Goal: Transaction & Acquisition: Book appointment/travel/reservation

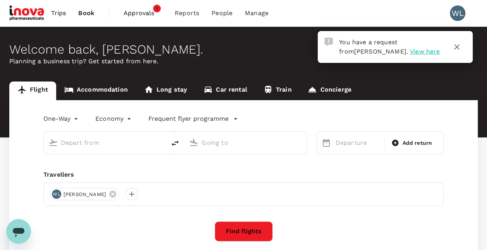
click at [410, 50] on span "View here" at bounding box center [425, 51] width 30 height 7
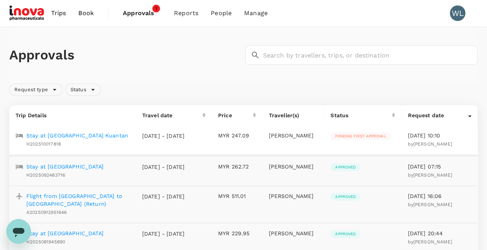
click at [79, 135] on p "Stay at Swiss-belhotel Kuantan" at bounding box center [77, 135] width 102 height 8
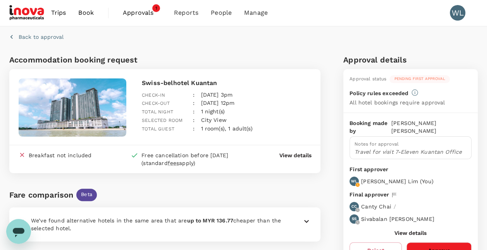
scroll to position [54, 0]
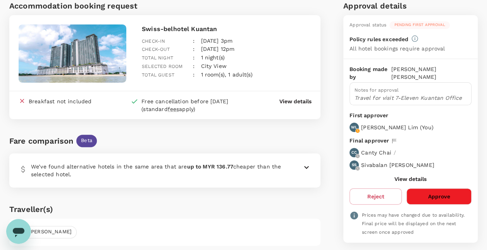
click at [309, 167] on icon at bounding box center [306, 166] width 9 height 9
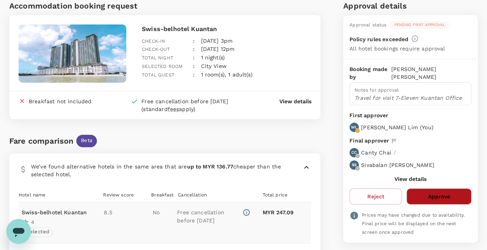
click at [438, 188] on button "Approve" at bounding box center [438, 196] width 65 height 16
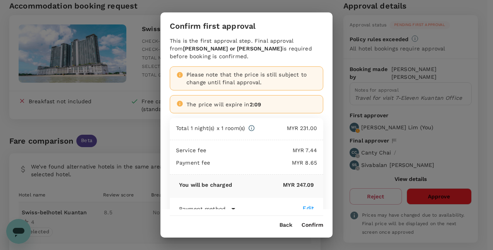
scroll to position [19, 0]
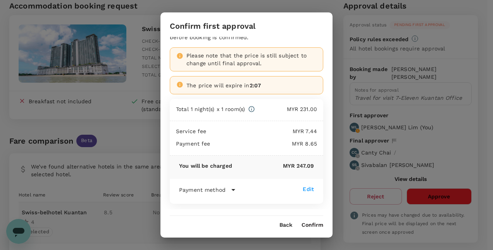
click at [230, 187] on icon at bounding box center [233, 189] width 9 height 9
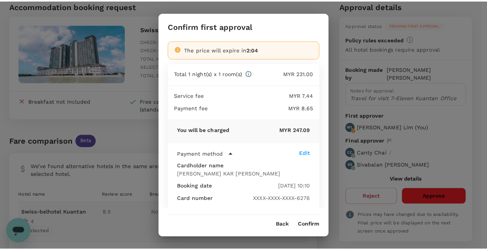
scroll to position [0, 0]
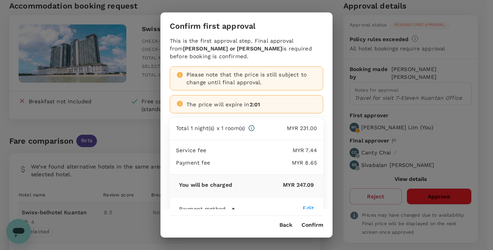
click at [315, 224] on button "Confirm" at bounding box center [312, 225] width 22 height 6
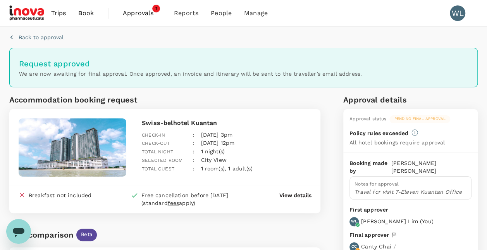
click at [91, 14] on span "Book" at bounding box center [85, 13] width 15 height 9
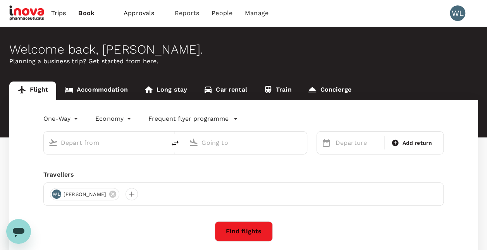
click at [116, 89] on link "Accommodation" at bounding box center [96, 90] width 80 height 19
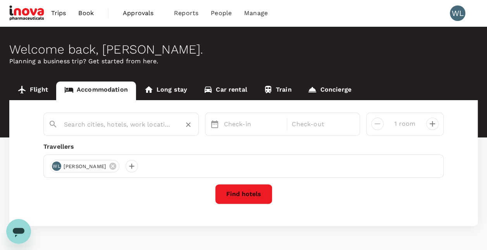
click at [99, 122] on input "text" at bounding box center [118, 124] width 108 height 12
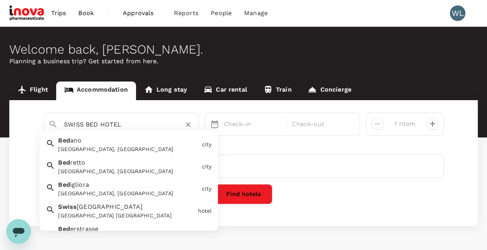
type input "Bedano"
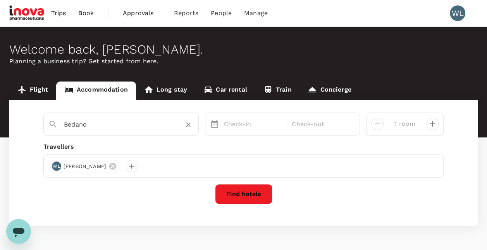
click at [190, 125] on icon "Clear" at bounding box center [188, 125] width 8 height 8
click at [149, 124] on input "text" at bounding box center [118, 124] width 108 height 12
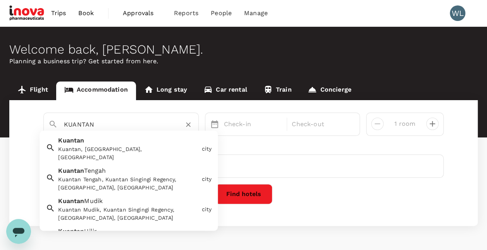
click at [140, 149] on div "Kuantan, [GEOGRAPHIC_DATA], [GEOGRAPHIC_DATA]" at bounding box center [128, 153] width 140 height 16
type input "Kuantan"
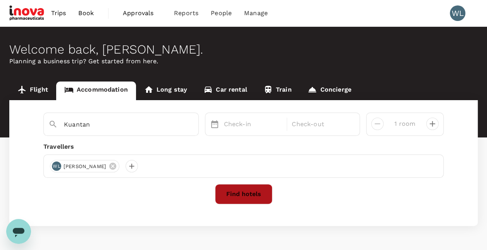
click at [251, 191] on button "Find hotels" at bounding box center [243, 194] width 57 height 20
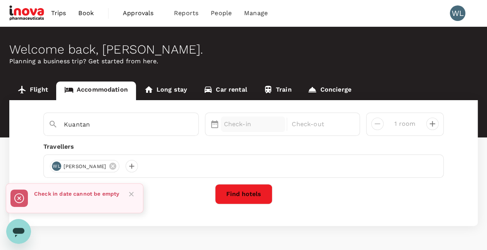
click at [248, 125] on p "Check-in" at bounding box center [253, 123] width 59 height 9
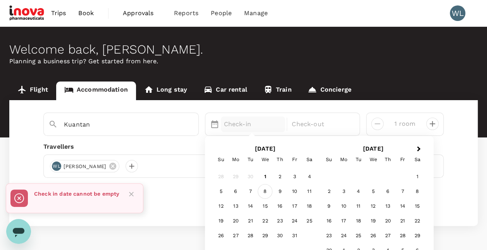
click at [267, 188] on div "8" at bounding box center [265, 191] width 15 height 15
click at [284, 191] on div "9" at bounding box center [279, 191] width 15 height 15
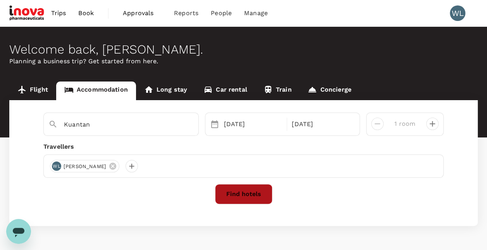
click at [253, 193] on button "Find hotels" at bounding box center [243, 194] width 57 height 20
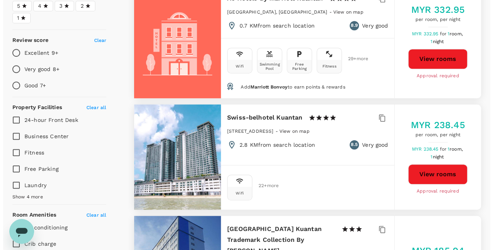
scroll to position [232, 0]
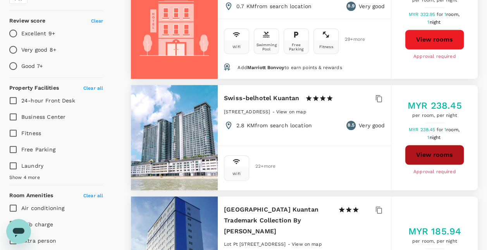
click at [434, 158] on button "View rooms" at bounding box center [434, 155] width 59 height 20
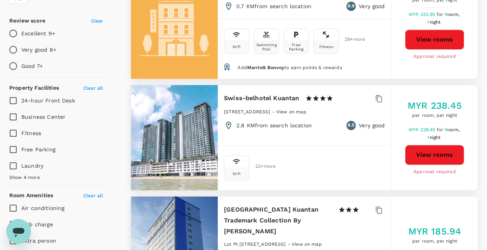
type input "613.59"
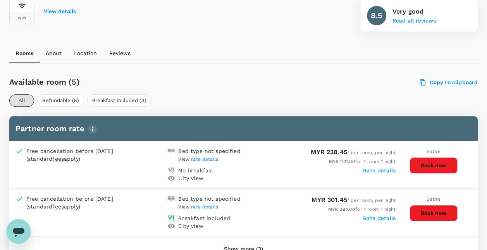
scroll to position [347, 0]
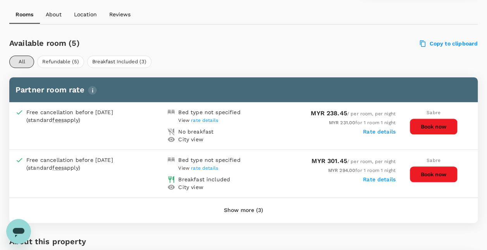
click at [255, 210] on button "Show more (3)" at bounding box center [243, 210] width 61 height 19
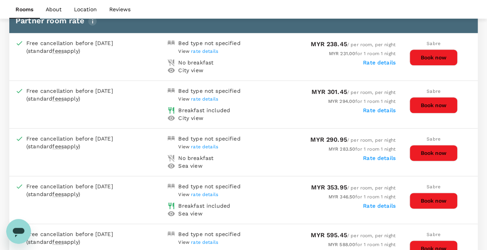
scroll to position [386, 0]
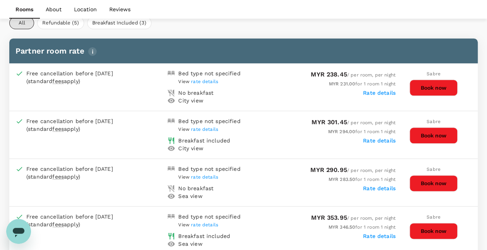
click at [201, 175] on span "rate details" at bounding box center [204, 176] width 27 height 5
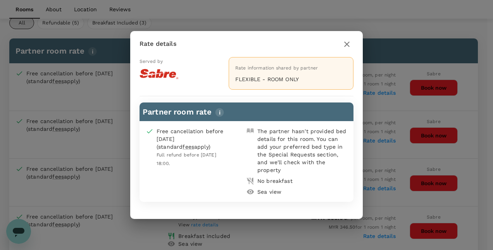
click at [344, 46] on icon "button" at bounding box center [346, 43] width 5 height 5
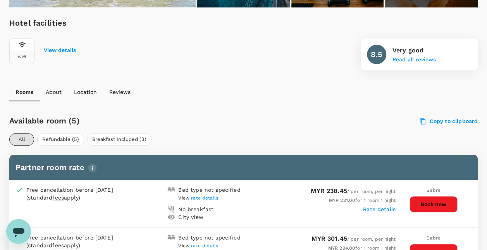
scroll to position [115, 0]
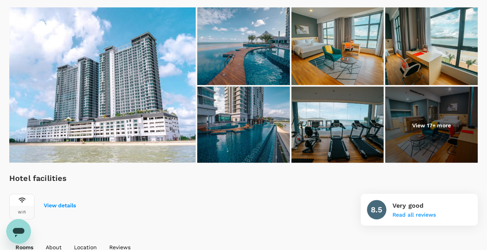
click at [418, 124] on p "View 17+ more" at bounding box center [431, 125] width 39 height 8
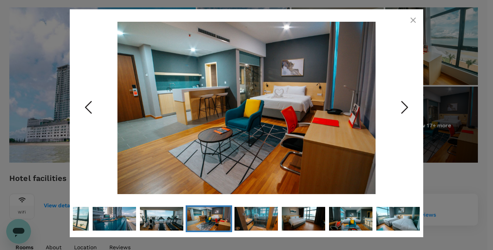
click at [406, 110] on icon "Next Slide" at bounding box center [404, 107] width 23 height 23
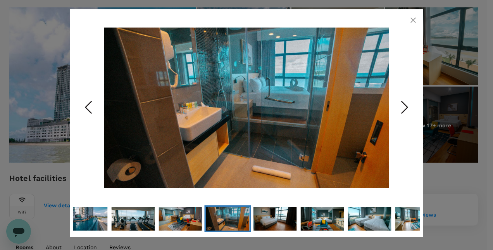
click at [406, 110] on icon "Next Slide" at bounding box center [404, 107] width 23 height 23
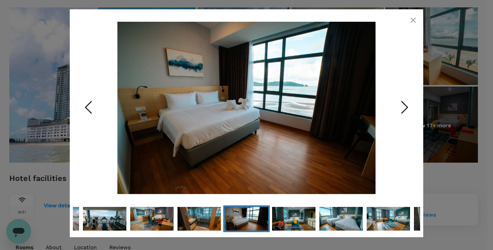
click at [404, 105] on icon "Next Slide" at bounding box center [404, 107] width 23 height 23
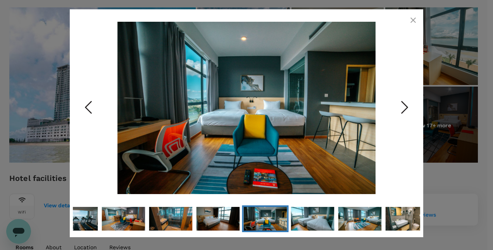
click at [404, 105] on icon "Next Slide" at bounding box center [404, 107] width 23 height 23
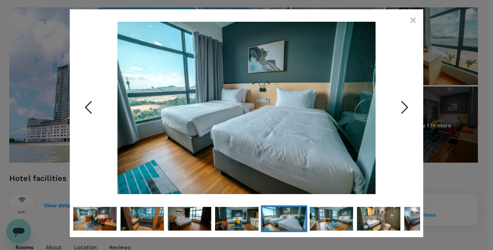
click at [404, 105] on icon "Next Slide" at bounding box center [404, 107] width 23 height 23
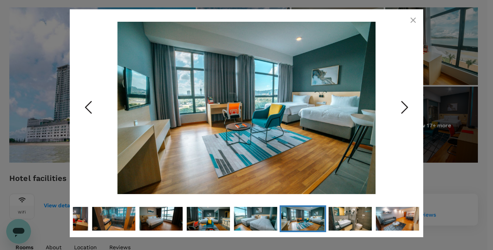
click at [404, 105] on icon "Next Slide" at bounding box center [404, 107] width 23 height 23
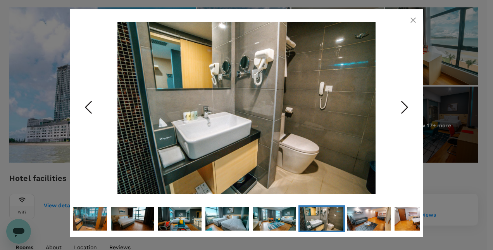
click at [404, 105] on icon "Next Slide" at bounding box center [404, 107] width 23 height 23
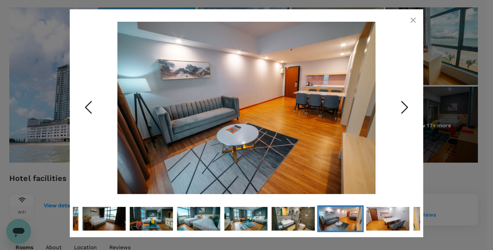
click at [404, 105] on icon "Next Slide" at bounding box center [404, 107] width 23 height 23
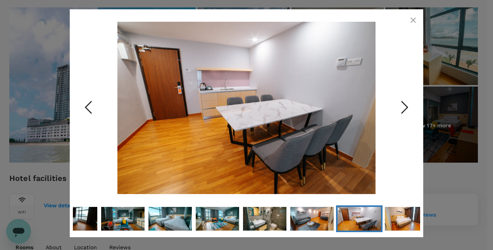
click at [404, 105] on icon "Next Slide" at bounding box center [404, 107] width 23 height 23
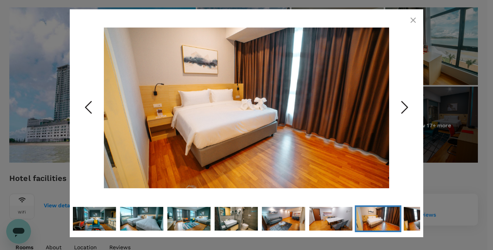
click at [404, 105] on icon "Next Slide" at bounding box center [404, 107] width 23 height 23
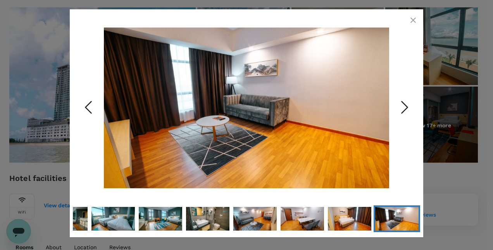
click at [404, 105] on icon "Next Slide" at bounding box center [404, 107] width 23 height 23
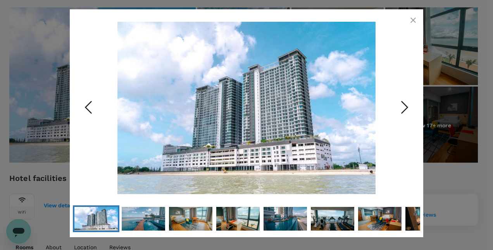
click at [404, 105] on icon "Next Slide" at bounding box center [404, 107] width 23 height 23
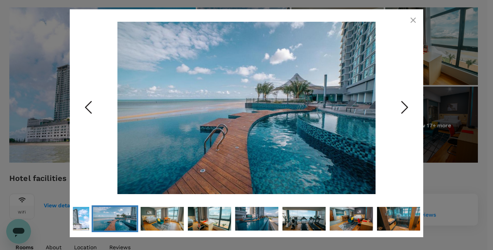
click at [404, 105] on icon "Next Slide" at bounding box center [404, 107] width 23 height 23
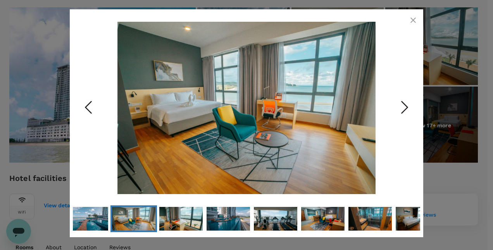
click at [404, 105] on icon "Next Slide" at bounding box center [404, 107] width 23 height 23
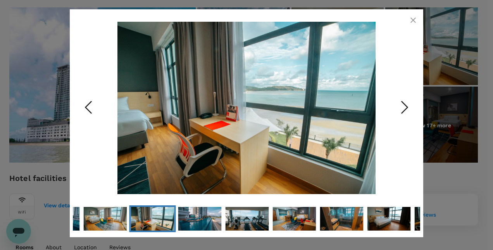
click at [404, 105] on icon "Next Slide" at bounding box center [404, 107] width 23 height 23
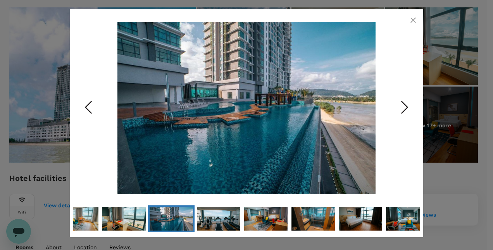
click at [406, 107] on icon "Next Slide" at bounding box center [404, 107] width 23 height 23
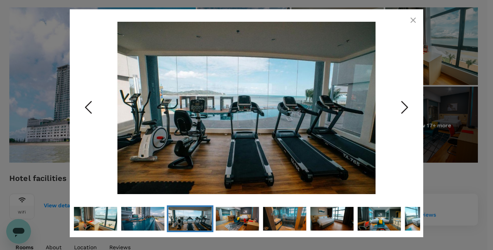
click at [406, 107] on icon "Next Slide" at bounding box center [404, 107] width 23 height 23
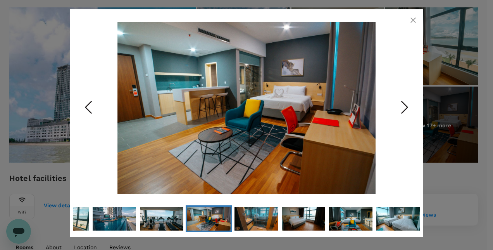
click at [406, 107] on icon "Next Slide" at bounding box center [404, 107] width 23 height 23
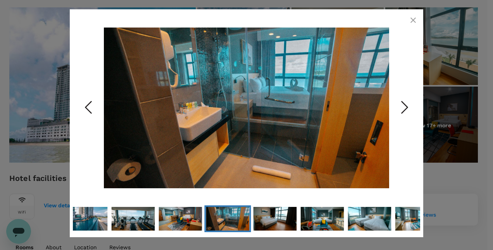
click at [406, 107] on icon "Next Slide" at bounding box center [404, 107] width 23 height 23
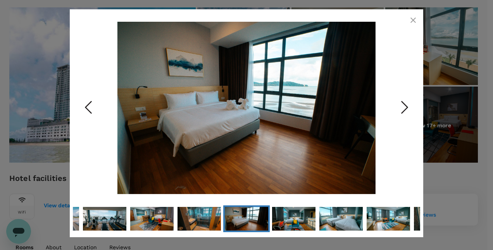
click at [405, 106] on icon "Next Slide" at bounding box center [404, 107] width 23 height 23
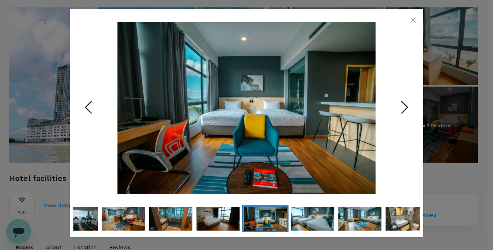
click at [403, 105] on icon "Next Slide" at bounding box center [404, 107] width 23 height 23
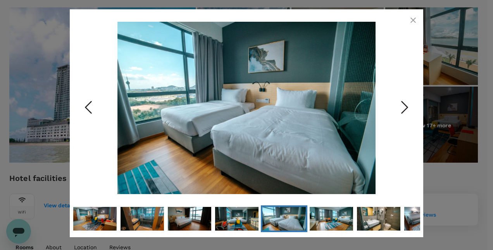
click at [402, 105] on icon "Next Slide" at bounding box center [404, 107] width 23 height 23
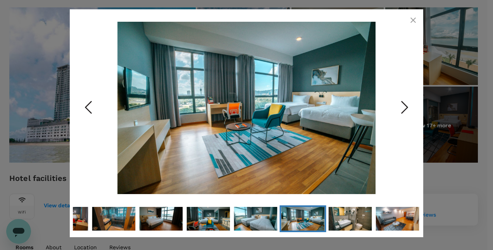
click at [402, 105] on icon "Next Slide" at bounding box center [404, 107] width 23 height 23
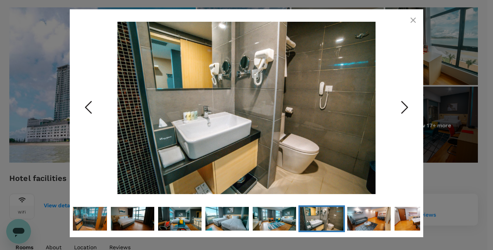
click at [402, 105] on icon "Next Slide" at bounding box center [404, 107] width 23 height 23
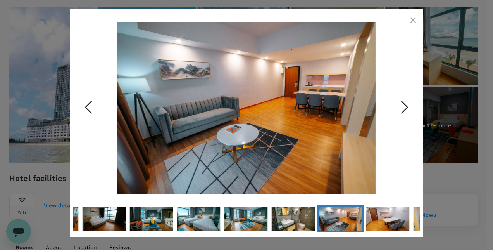
click at [402, 105] on icon "Next Slide" at bounding box center [404, 107] width 23 height 23
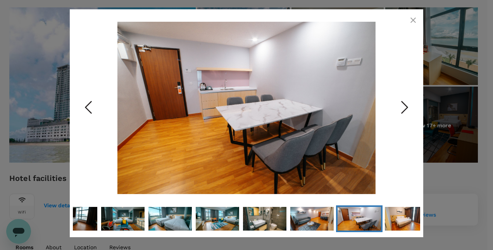
click at [402, 105] on icon "Next Slide" at bounding box center [404, 107] width 23 height 23
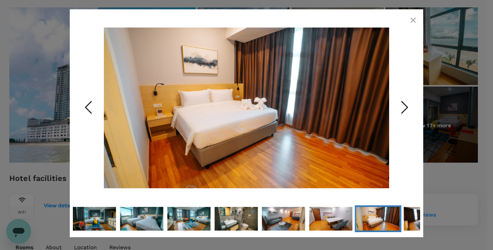
click at [402, 105] on icon "Next Slide" at bounding box center [404, 107] width 23 height 23
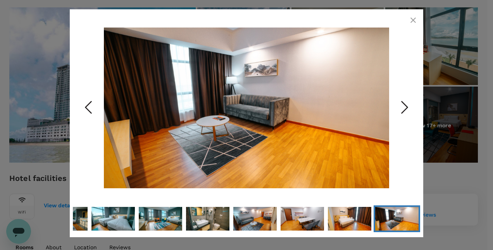
click at [402, 105] on icon "Next Slide" at bounding box center [404, 107] width 23 height 23
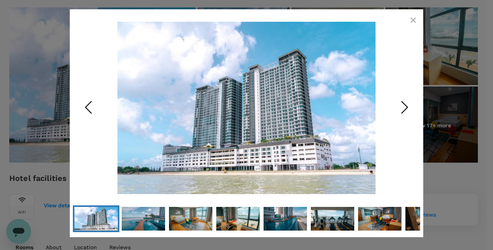
click at [402, 105] on icon "Next Slide" at bounding box center [404, 107] width 23 height 23
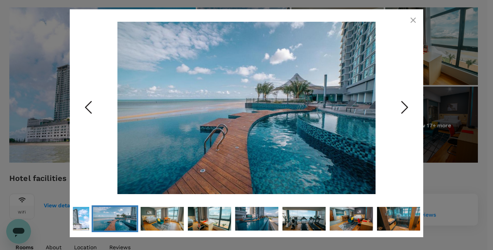
click at [402, 105] on icon "Next Slide" at bounding box center [404, 107] width 23 height 23
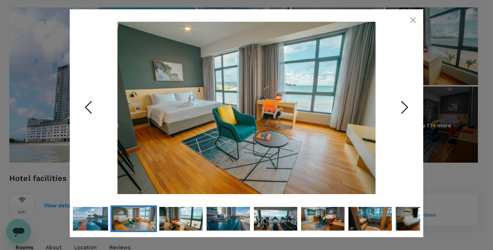
click at [401, 105] on icon "Next Slide" at bounding box center [404, 107] width 23 height 23
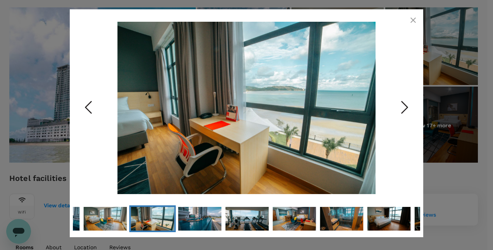
click at [401, 105] on icon "Next Slide" at bounding box center [404, 107] width 23 height 23
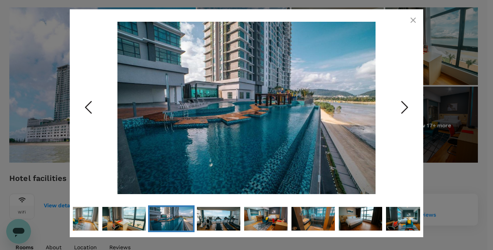
click at [401, 105] on icon "Next Slide" at bounding box center [404, 107] width 23 height 23
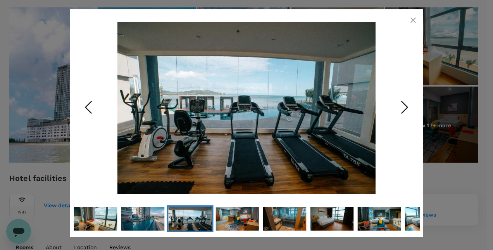
click at [401, 106] on icon "Next Slide" at bounding box center [404, 107] width 23 height 23
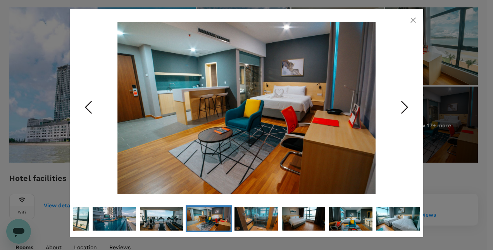
click at [401, 106] on icon "Next Slide" at bounding box center [404, 107] width 23 height 23
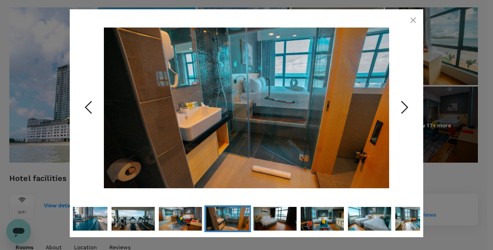
click at [401, 106] on icon "Next Slide" at bounding box center [404, 107] width 23 height 23
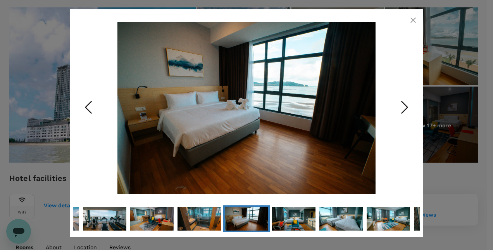
click at [401, 106] on icon "Next Slide" at bounding box center [404, 107] width 23 height 23
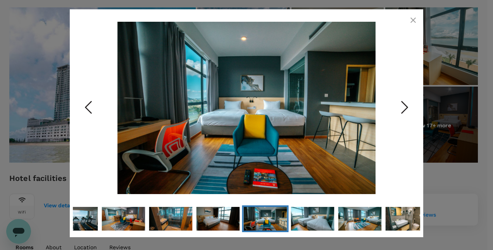
click at [401, 106] on icon "Next Slide" at bounding box center [404, 107] width 23 height 23
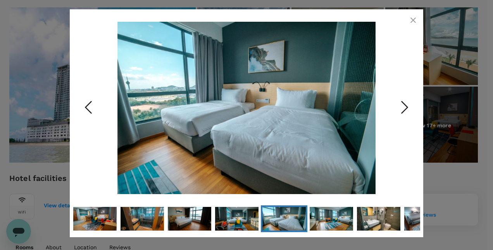
click at [401, 106] on icon "Next Slide" at bounding box center [404, 107] width 23 height 23
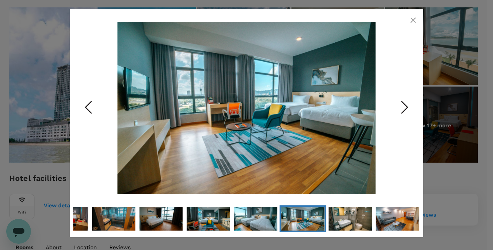
click at [401, 106] on icon "Next Slide" at bounding box center [404, 107] width 23 height 23
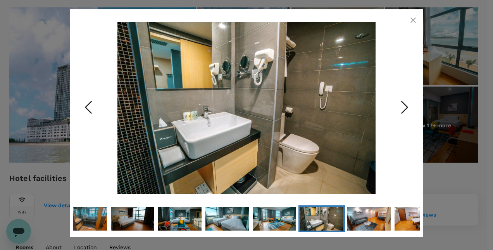
click at [401, 106] on icon "Next Slide" at bounding box center [404, 107] width 23 height 23
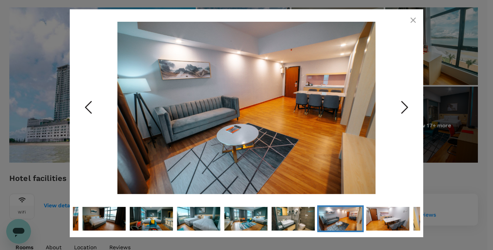
click at [401, 106] on icon "Next Slide" at bounding box center [404, 107] width 23 height 23
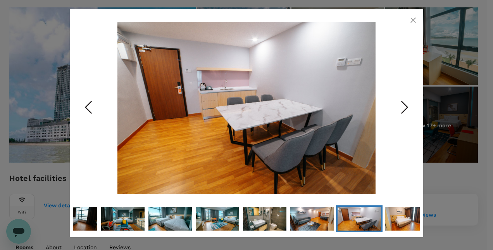
click at [401, 106] on icon "Next Slide" at bounding box center [404, 107] width 23 height 23
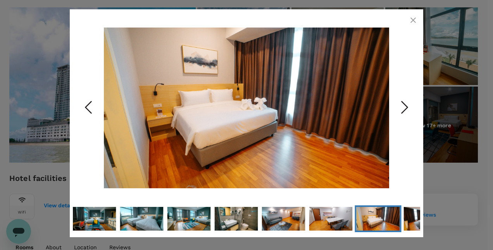
click at [401, 106] on icon "Next Slide" at bounding box center [404, 107] width 23 height 23
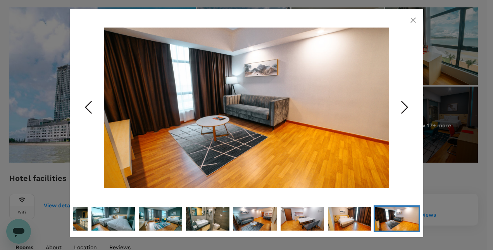
click at [401, 106] on icon "Next Slide" at bounding box center [404, 107] width 23 height 23
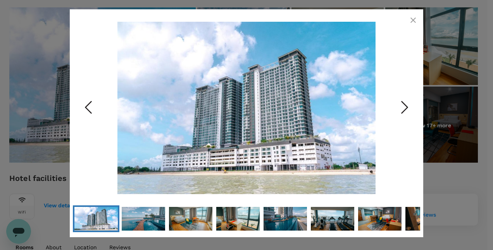
click at [401, 106] on icon "Next Slide" at bounding box center [404, 107] width 23 height 23
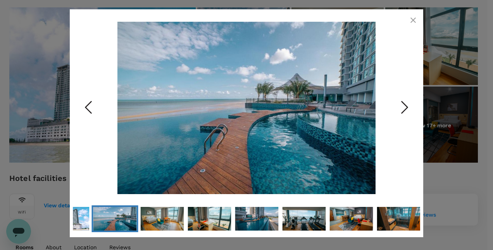
click at [401, 106] on icon "Next Slide" at bounding box center [404, 107] width 23 height 23
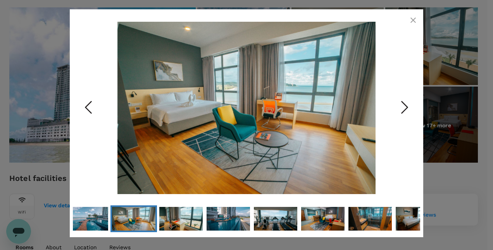
click at [401, 106] on icon "Next Slide" at bounding box center [404, 107] width 23 height 23
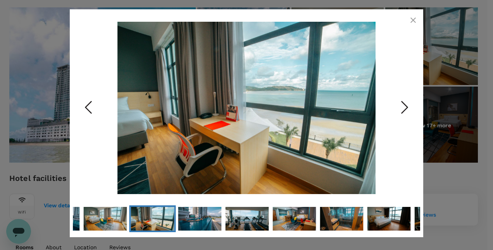
click at [401, 106] on icon "Next Slide" at bounding box center [404, 107] width 23 height 23
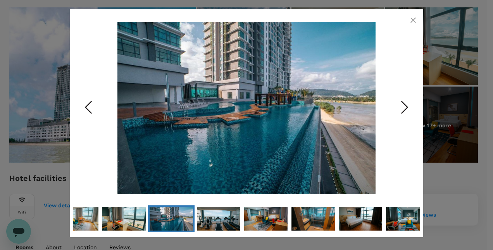
click at [401, 106] on icon "Next Slide" at bounding box center [404, 107] width 23 height 23
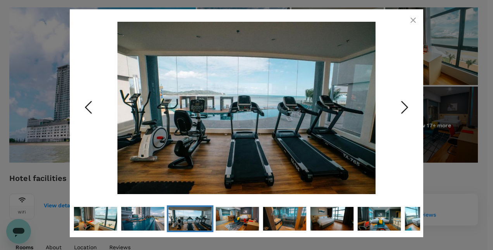
click at [401, 106] on icon "Next Slide" at bounding box center [404, 107] width 23 height 23
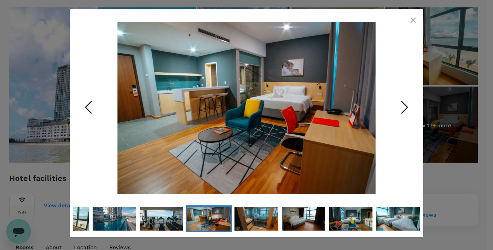
click at [401, 106] on icon "Next Slide" at bounding box center [404, 107] width 23 height 23
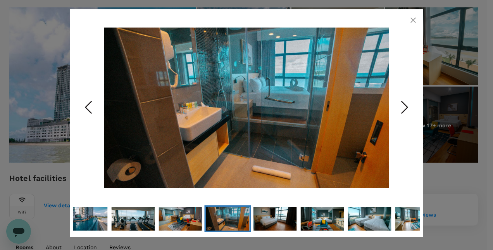
click at [401, 106] on icon "Next Slide" at bounding box center [404, 107] width 23 height 23
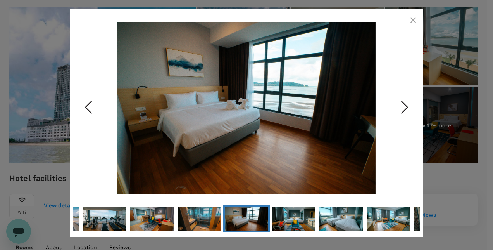
click at [401, 106] on icon "Next Slide" at bounding box center [404, 107] width 23 height 23
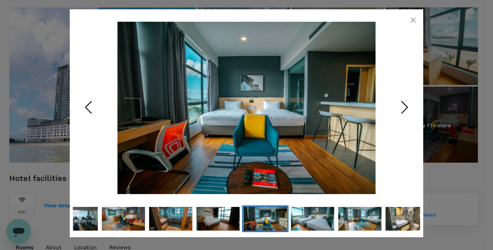
click at [401, 106] on icon "Next Slide" at bounding box center [404, 107] width 23 height 23
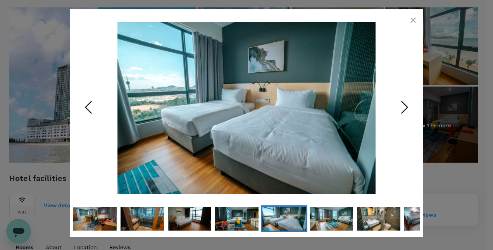
click at [401, 106] on icon "Next Slide" at bounding box center [404, 107] width 23 height 23
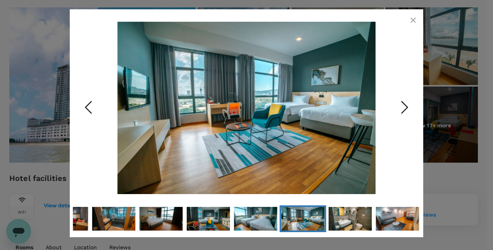
click at [401, 106] on icon "Next Slide" at bounding box center [404, 107] width 23 height 23
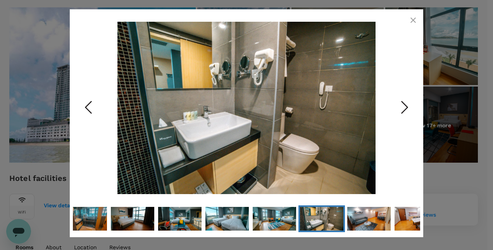
click at [401, 106] on icon "Next Slide" at bounding box center [404, 107] width 23 height 23
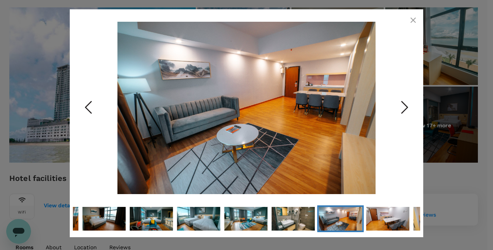
click at [410, 22] on icon "button" at bounding box center [412, 19] width 9 height 9
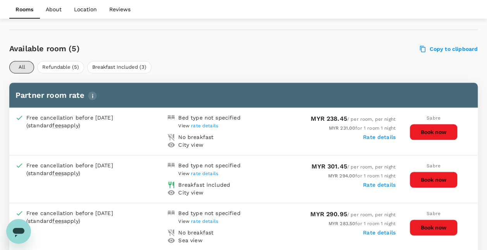
scroll to position [386, 0]
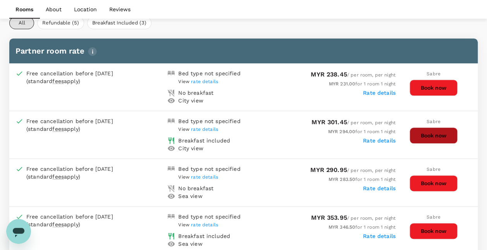
click at [433, 138] on button "Book now" at bounding box center [434, 135] width 48 height 16
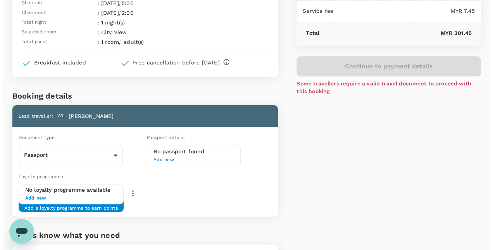
scroll to position [89, 0]
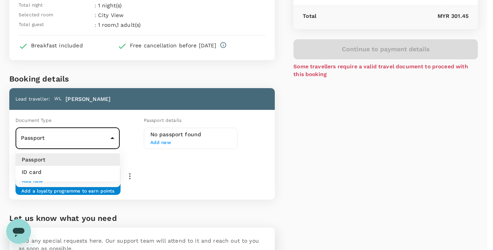
click at [115, 136] on body "Back to hotel details Review selection You've selected Swiss-belhotel Kuantan C…" at bounding box center [246, 120] width 493 height 418
click at [85, 168] on li "ID card" at bounding box center [67, 171] width 104 height 12
type input "Id card"
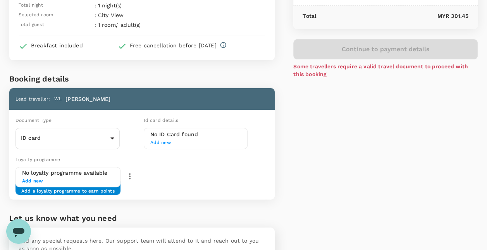
click at [167, 143] on span "Add new" at bounding box center [195, 143] width 91 height 8
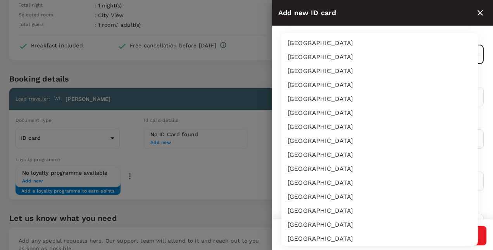
click at [473, 53] on body "Back to hotel details Review selection You've selected Swiss-belhotel Kuantan C…" at bounding box center [246, 120] width 493 height 418
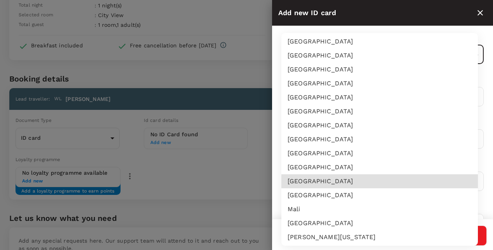
click at [341, 184] on li "[GEOGRAPHIC_DATA]" at bounding box center [379, 181] width 196 height 14
type input "MY"
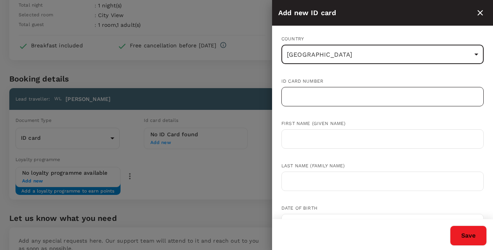
click at [319, 99] on input "text" at bounding box center [382, 96] width 202 height 19
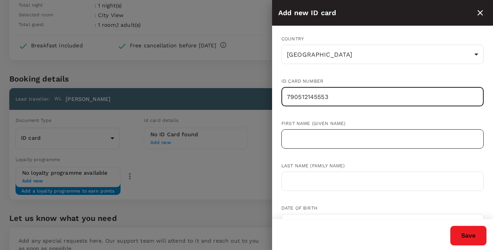
type input "790512145553"
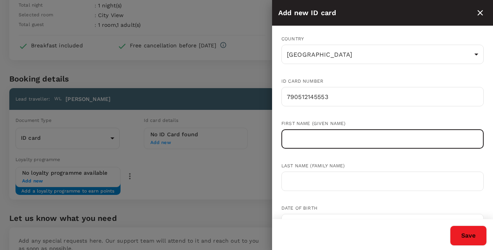
click at [324, 140] on input "text" at bounding box center [382, 138] width 202 height 19
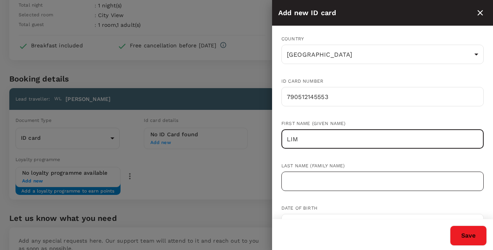
type input "LIM"
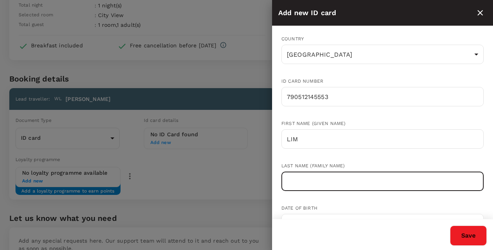
click at [320, 175] on input "text" at bounding box center [382, 180] width 202 height 19
type input "CHEE WING"
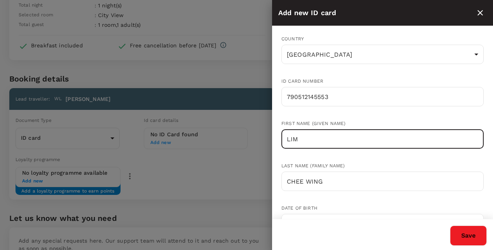
click at [325, 144] on input "LIM" at bounding box center [382, 138] width 202 height 19
type input "L"
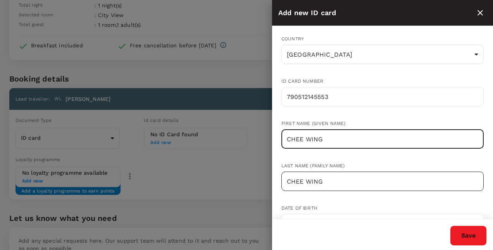
type input "CHEE WING"
click at [331, 185] on input "CHEE WING" at bounding box center [382, 180] width 202 height 19
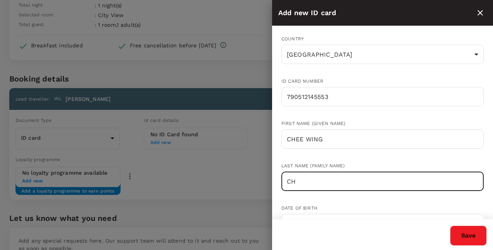
type input "C"
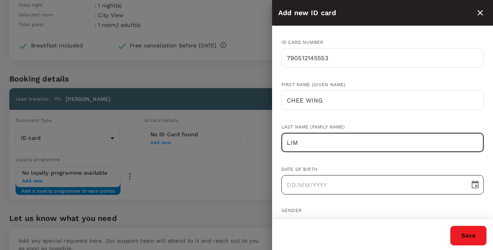
type input "LIM"
click at [472, 185] on icon "Choose date" at bounding box center [475, 184] width 7 height 8
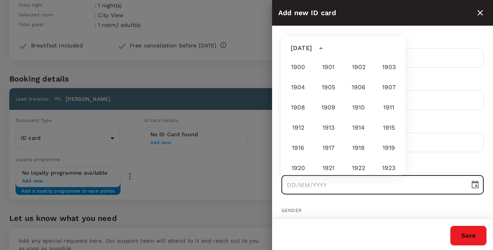
scroll to position [576, 0]
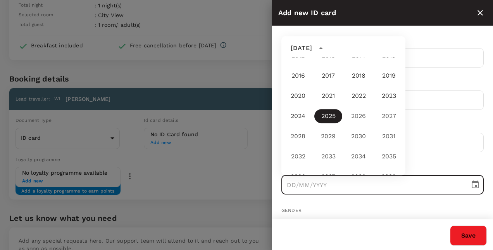
click at [303, 48] on div "[DATE]" at bounding box center [301, 47] width 21 height 9
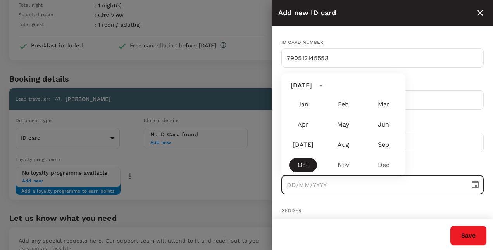
click at [325, 83] on icon "calendar view is open, switch to year view" at bounding box center [320, 85] width 9 height 9
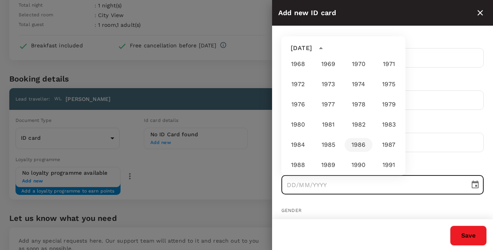
scroll to position [343, 0]
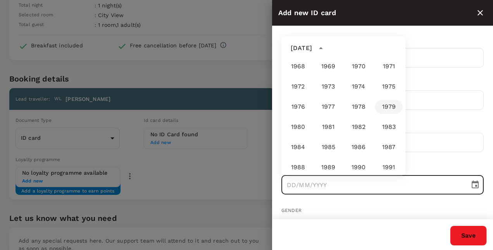
click at [384, 108] on button "1979" at bounding box center [389, 107] width 28 height 14
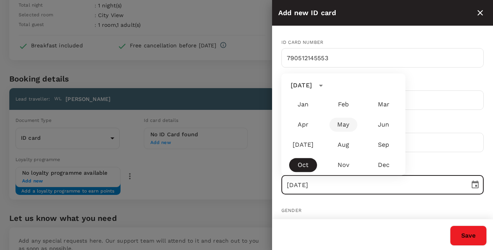
click at [344, 124] on button "May" at bounding box center [343, 124] width 28 height 14
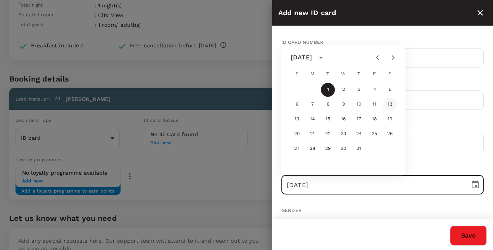
click at [390, 106] on button "12" at bounding box center [390, 104] width 14 height 14
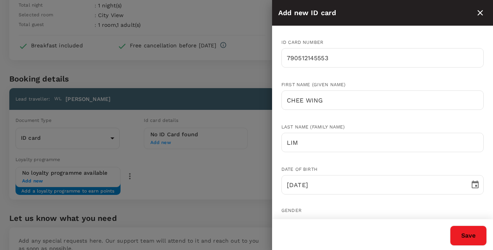
type input "[DATE]"
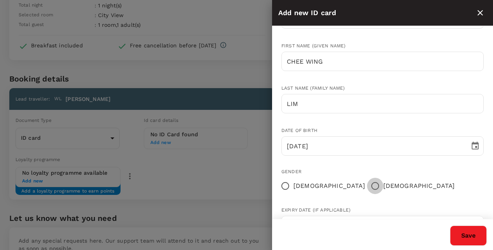
click at [367, 185] on input "[DEMOGRAPHIC_DATA]" at bounding box center [375, 185] width 16 height 16
radio input "true"
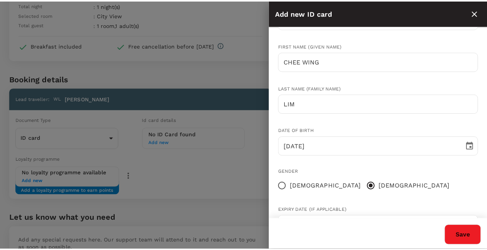
scroll to position [109, 0]
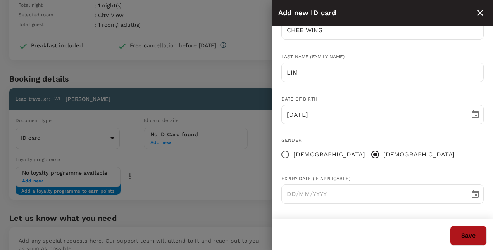
click at [472, 233] on button "Save" at bounding box center [468, 235] width 37 height 20
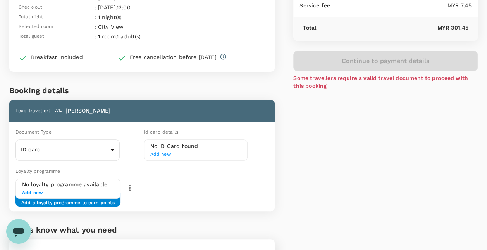
scroll to position [155, 0]
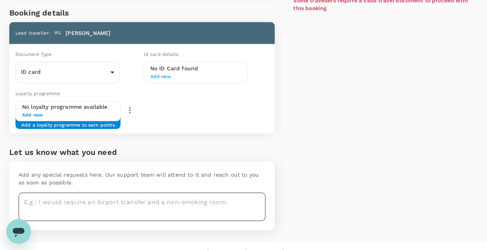
click at [170, 207] on textarea at bounding box center [142, 206] width 247 height 28
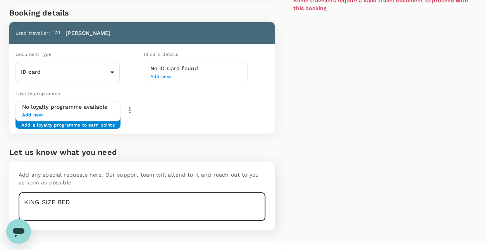
type textarea "KING SIZE BED"
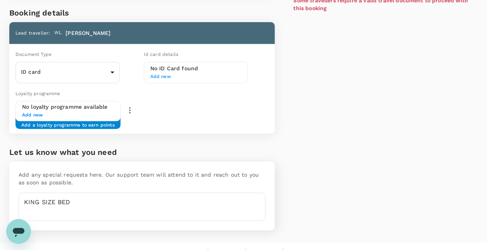
click at [331, 178] on div "Price Summary Total 1 night(s) x 1 room(s) MYR 294.00 Service fee MYR 7.45 Tota…" at bounding box center [376, 52] width 203 height 381
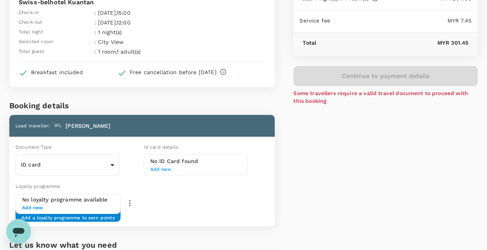
scroll to position [0, 0]
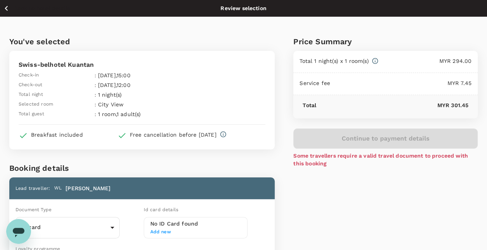
click at [385, 137] on div "Continue to payment details Some travellers require a valid travel document to …" at bounding box center [385, 142] width 184 height 49
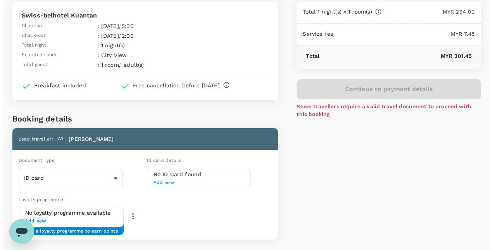
scroll to position [77, 0]
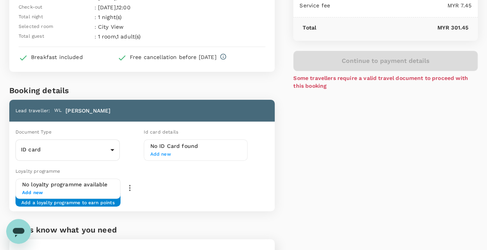
click at [161, 157] on span "Add new" at bounding box center [195, 154] width 91 height 8
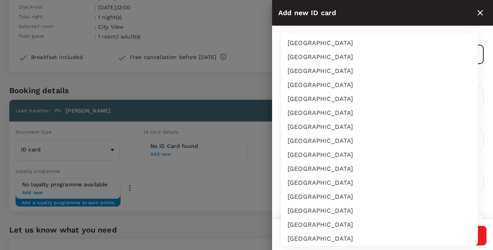
click at [458, 57] on body "Back to hotel details Review selection You've selected Swiss-belhotel Kuantan C…" at bounding box center [246, 132] width 493 height 418
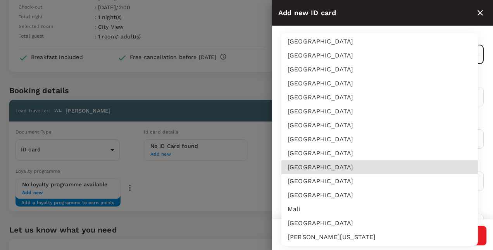
click at [315, 181] on li "[GEOGRAPHIC_DATA]" at bounding box center [379, 181] width 196 height 14
type input "MY"
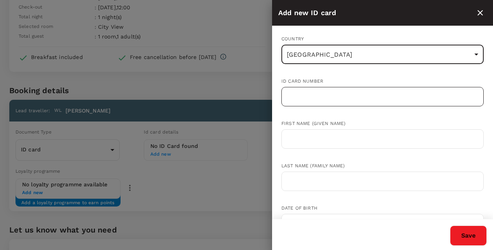
click at [346, 100] on input "text" at bounding box center [382, 96] width 202 height 19
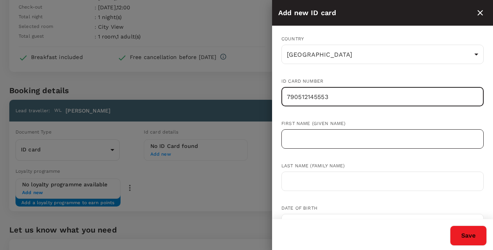
type input "790512145553"
click at [318, 137] on input "text" at bounding box center [382, 138] width 202 height 19
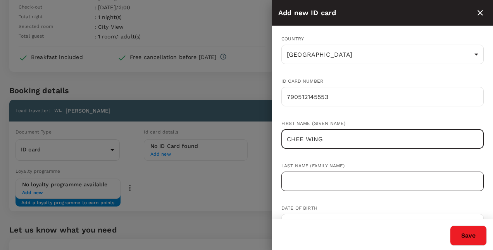
type input "CHEE WING"
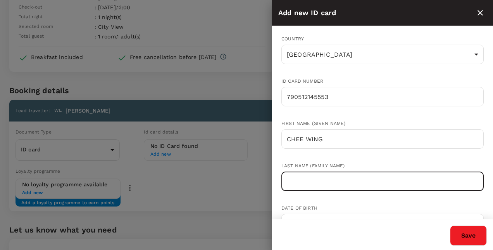
click at [316, 183] on input "text" at bounding box center [382, 180] width 202 height 19
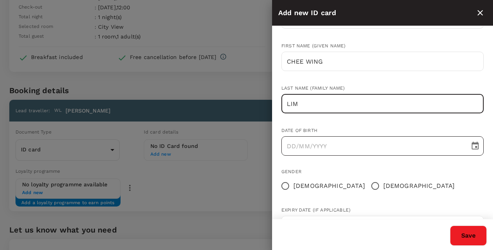
type input "LIM"
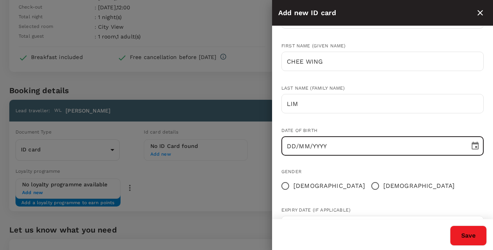
click at [306, 145] on input "DD/MM/YYYY" at bounding box center [372, 145] width 183 height 19
type input "[DATE]"
click at [367, 186] on input "[DEMOGRAPHIC_DATA]" at bounding box center [375, 185] width 16 height 16
radio input "true"
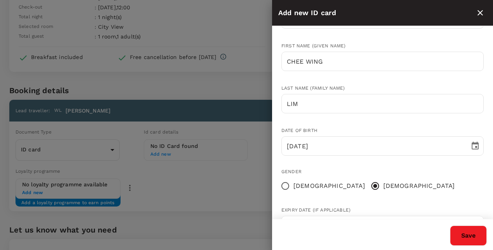
scroll to position [109, 0]
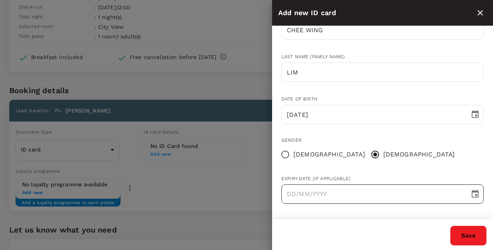
click at [472, 191] on icon "Choose date" at bounding box center [475, 193] width 7 height 8
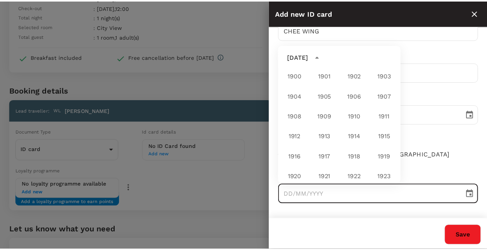
scroll to position [576, 0]
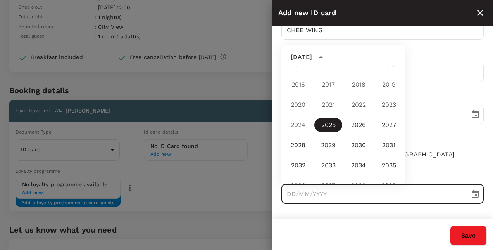
click at [452, 156] on div "Gender [DEMOGRAPHIC_DATA] [DEMOGRAPHIC_DATA]" at bounding box center [376, 143] width 215 height 38
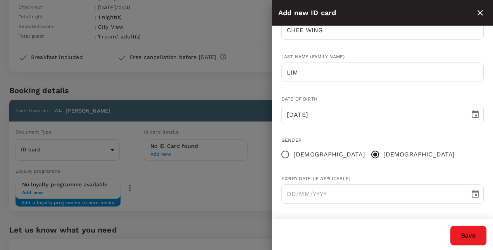
click at [475, 229] on button "Save" at bounding box center [468, 235] width 37 height 20
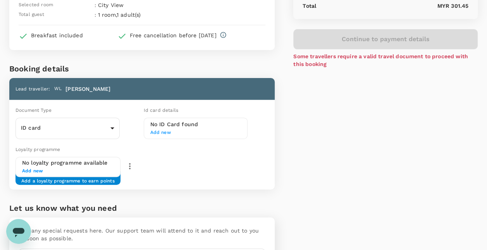
scroll to position [116, 0]
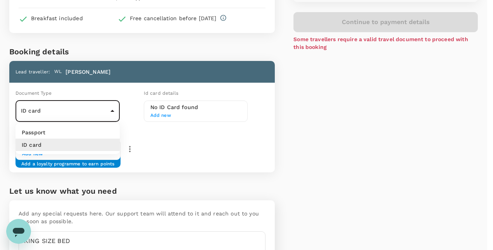
click at [116, 108] on body "Back to hotel details Review selection You've selected Swiss-belhotel Kuantan C…" at bounding box center [246, 93] width 493 height 418
click at [61, 136] on li "Passport" at bounding box center [67, 132] width 104 height 12
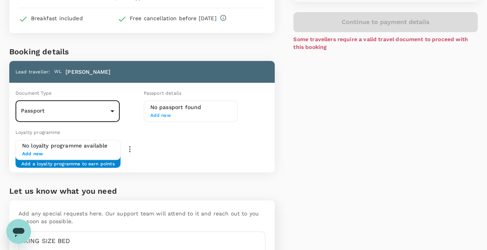
click at [114, 110] on body "Back to hotel details Review selection You've selected Swiss-belhotel Kuantan C…" at bounding box center [243, 93] width 487 height 418
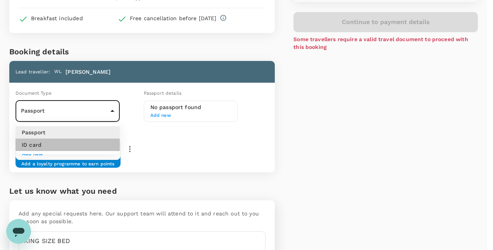
click at [95, 141] on li "ID card" at bounding box center [67, 144] width 104 height 12
type input "Id card"
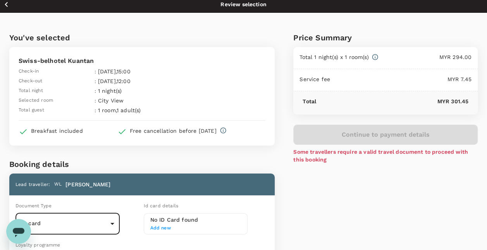
scroll to position [0, 0]
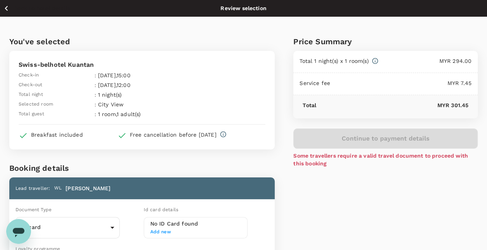
click at [7, 9] on icon "button" at bounding box center [6, 8] width 3 height 5
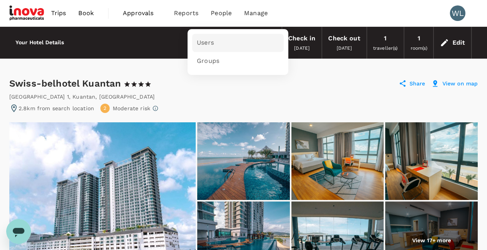
click at [204, 41] on span "Users" at bounding box center [205, 42] width 17 height 9
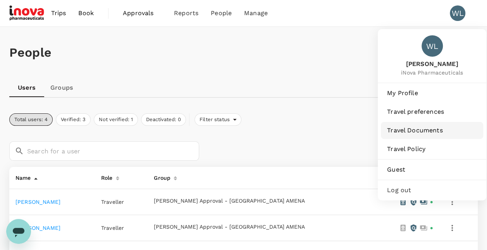
click at [409, 132] on span "Travel Documents" at bounding box center [432, 130] width 90 height 9
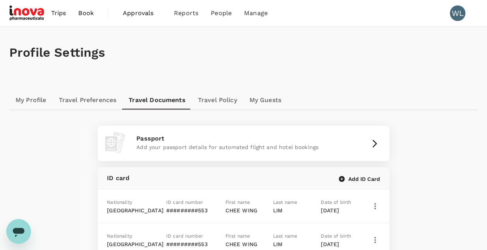
click at [38, 102] on link "My Profile" at bounding box center [30, 100] width 43 height 19
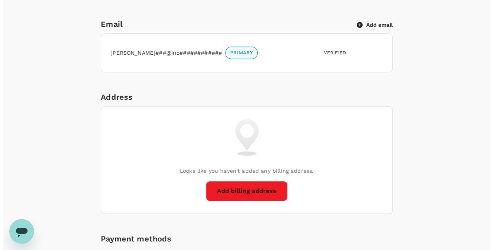
scroll to position [310, 0]
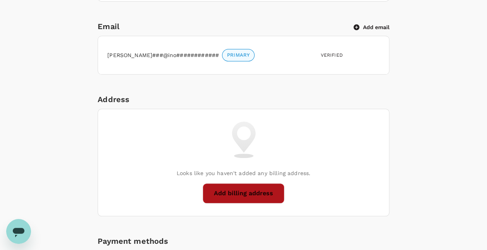
click at [261, 189] on button "Add billing address" at bounding box center [244, 193] width 82 height 20
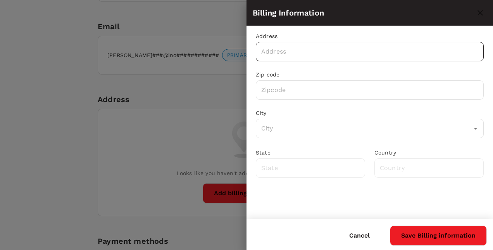
click at [292, 51] on input "text" at bounding box center [370, 51] width 228 height 19
paste input "[STREET_ADDRESS]"
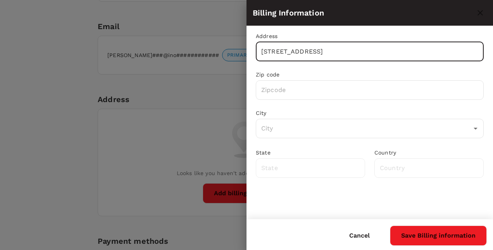
scroll to position [0, 183]
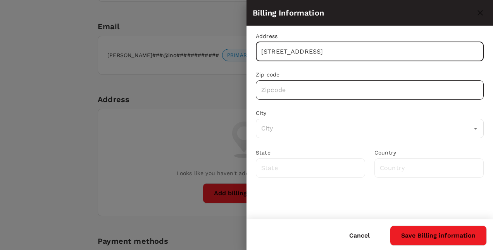
type input "[STREET_ADDRESS]"
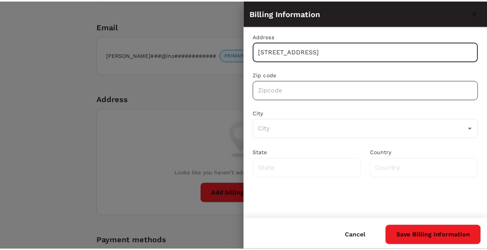
scroll to position [0, 0]
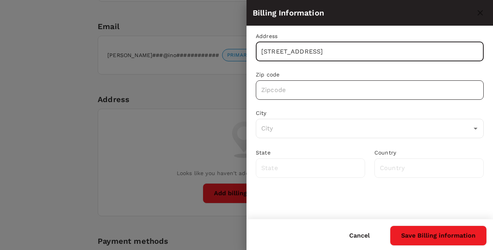
click at [313, 96] on input "text" at bounding box center [370, 89] width 228 height 19
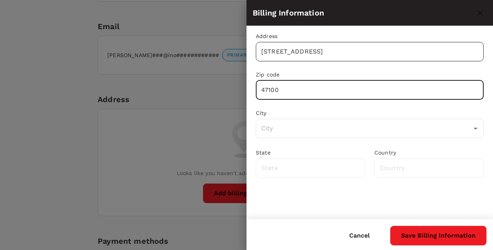
type input "47100"
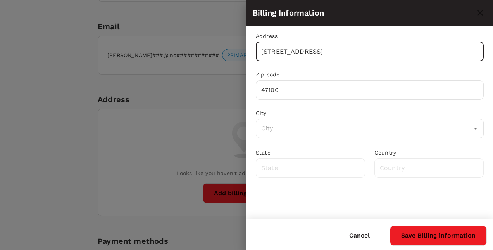
click at [317, 53] on input "[STREET_ADDRESS]" at bounding box center [370, 51] width 228 height 19
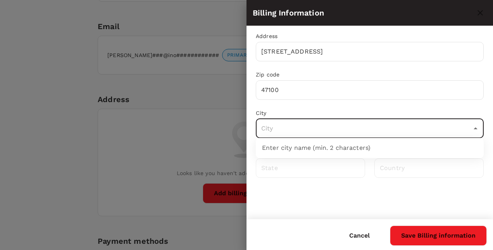
click at [318, 131] on input "text" at bounding box center [363, 128] width 209 height 15
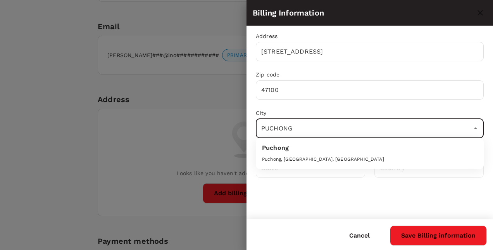
click at [309, 154] on div "Puchong" at bounding box center [369, 149] width 215 height 12
type input "Puchong"
type input "[GEOGRAPHIC_DATA]"
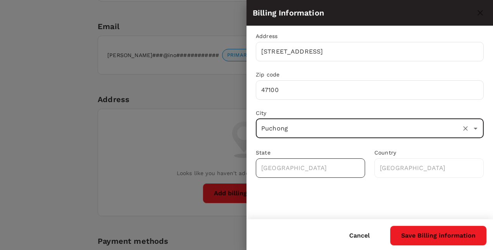
type input "Puchong"
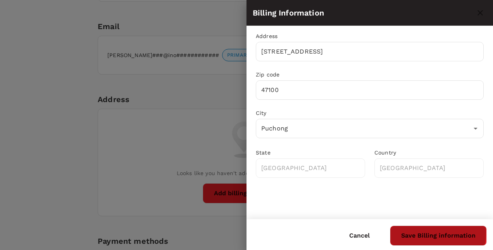
click at [412, 232] on button "Save Billing information" at bounding box center [438, 235] width 97 height 20
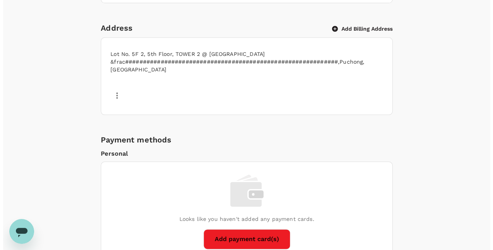
scroll to position [426, 0]
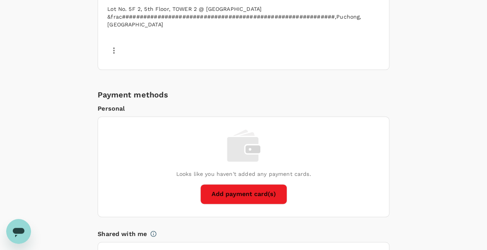
click at [242, 184] on button "Add payment card(s)" at bounding box center [243, 194] width 87 height 20
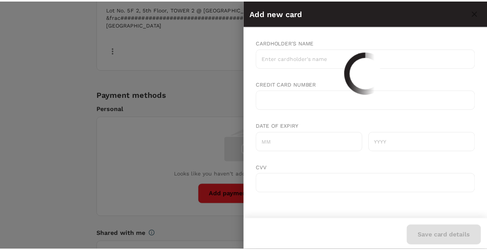
scroll to position [0, 0]
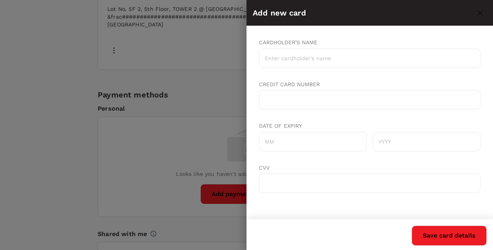
click at [291, 146] on input "Date of expiry" at bounding box center [313, 141] width 108 height 19
type input "03"
click at [404, 141] on input "text" at bounding box center [427, 141] width 108 height 19
type input "2029"
click at [382, 172] on div "CVV" at bounding box center [370, 178] width 222 height 42
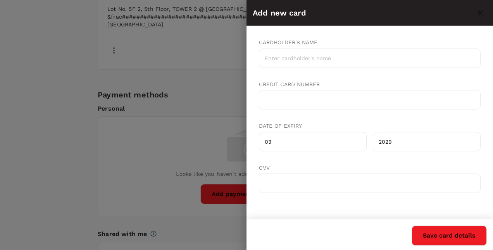
click at [375, 179] on div at bounding box center [370, 182] width 222 height 19
click at [350, 179] on div at bounding box center [370, 182] width 222 height 19
click at [296, 63] on input "Cardholder's name" at bounding box center [370, 57] width 222 height 19
type input "[PERSON_NAME]"
click at [454, 240] on button "Save card details" at bounding box center [449, 235] width 75 height 20
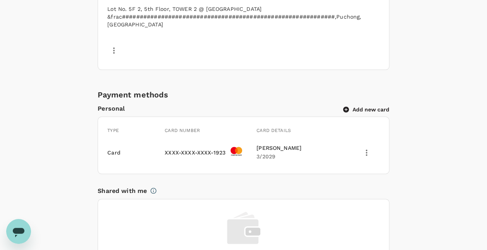
click at [368, 148] on icon "delete" at bounding box center [366, 152] width 9 height 9
click at [447, 149] on div at bounding box center [246, 125] width 493 height 250
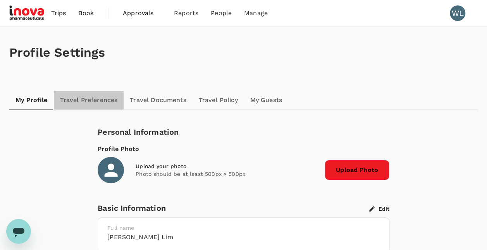
click at [89, 98] on link "Travel Preferences" at bounding box center [89, 100] width 70 height 19
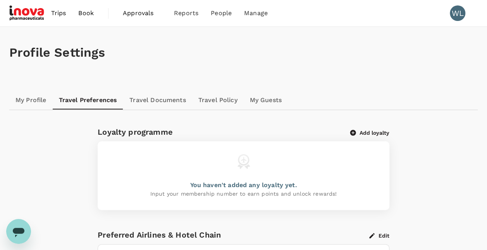
click at [141, 102] on link "Travel Documents" at bounding box center [157, 100] width 69 height 19
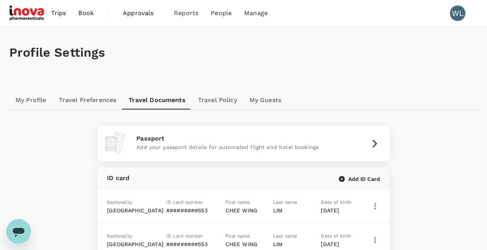
click at [227, 101] on link "Travel Policy" at bounding box center [218, 100] width 52 height 19
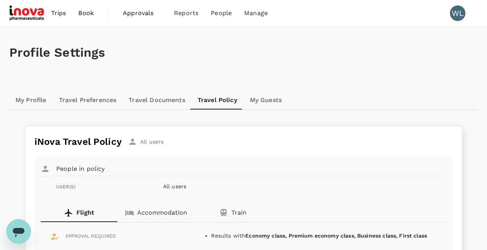
click at [264, 98] on link "My Guests" at bounding box center [266, 100] width 44 height 19
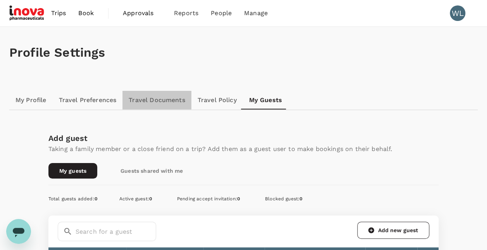
click at [160, 99] on link "Travel Documents" at bounding box center [156, 100] width 69 height 19
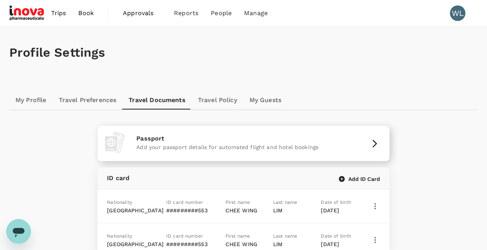
click at [375, 143] on icon "button" at bounding box center [374, 143] width 9 height 9
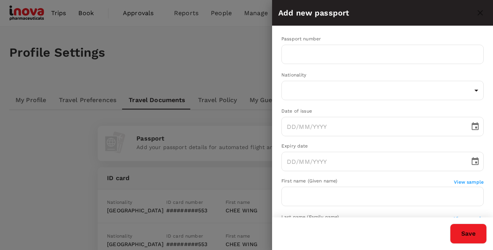
click at [167, 50] on div at bounding box center [246, 125] width 493 height 250
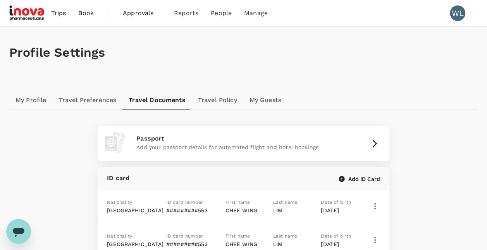
click at [86, 14] on span "Book" at bounding box center [85, 13] width 15 height 9
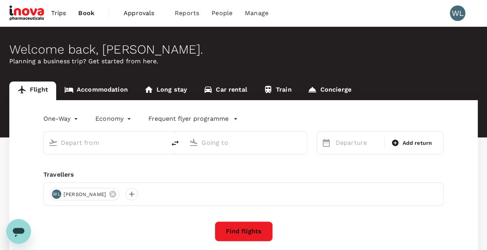
click at [115, 87] on link "Accommodation" at bounding box center [96, 90] width 80 height 19
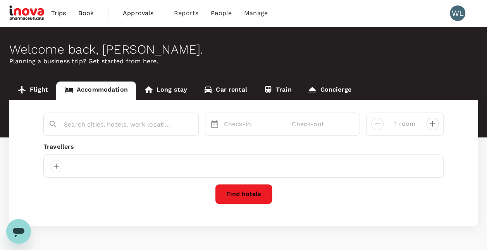
type input "Kuantan"
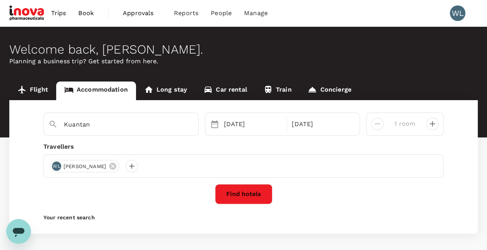
click at [248, 195] on button "Find hotels" at bounding box center [243, 194] width 57 height 20
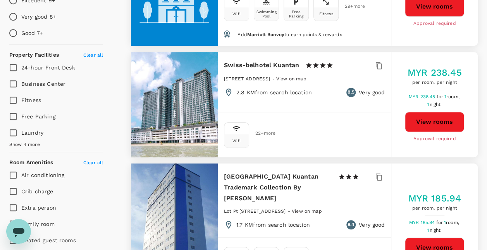
scroll to position [271, 0]
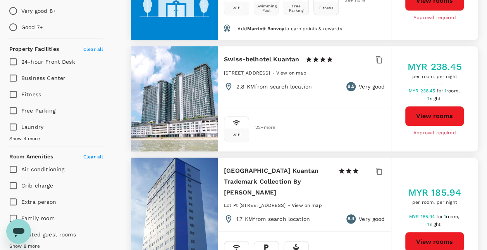
click at [435, 119] on button "View rooms" at bounding box center [434, 116] width 59 height 20
type input "613.59"
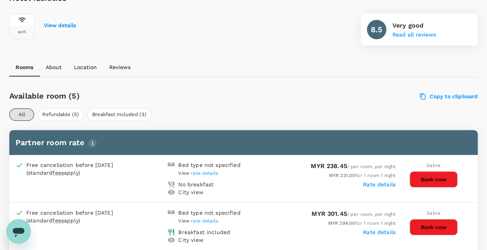
scroll to position [346, 0]
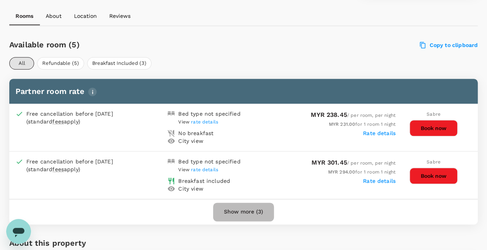
click at [255, 206] on button "Show more (3)" at bounding box center [243, 211] width 61 height 19
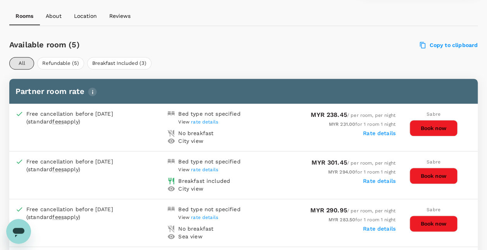
scroll to position [384, 0]
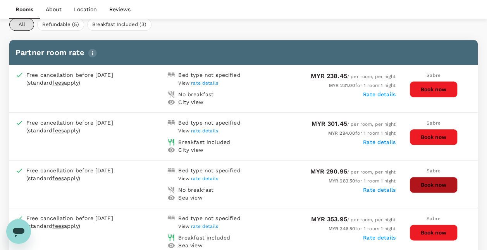
click at [438, 182] on button "Book now" at bounding box center [434, 184] width 48 height 16
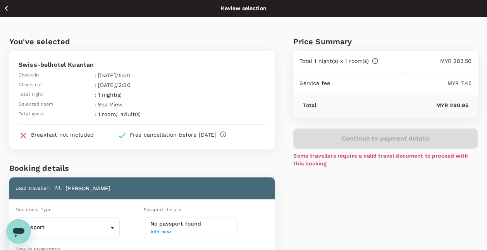
click at [4, 8] on icon "button" at bounding box center [7, 8] width 10 height 10
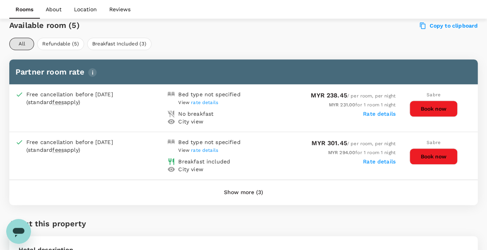
scroll to position [384, 0]
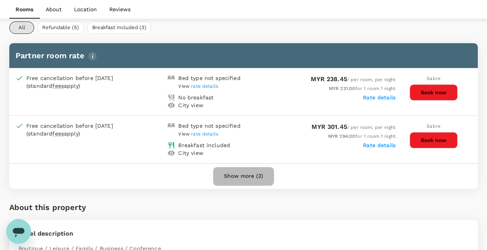
click at [243, 179] on button "Show more (3)" at bounding box center [243, 176] width 61 height 19
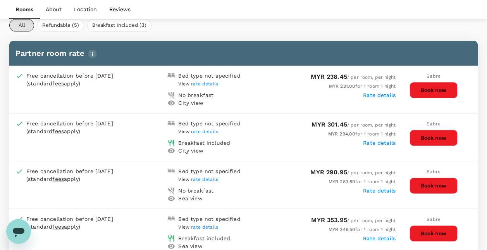
scroll to position [381, 0]
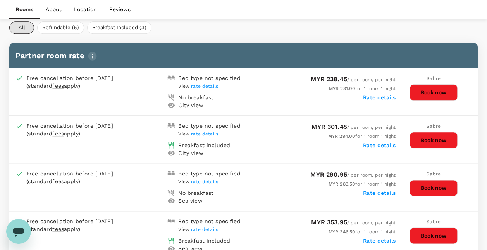
click at [435, 139] on button "Book now" at bounding box center [434, 140] width 48 height 16
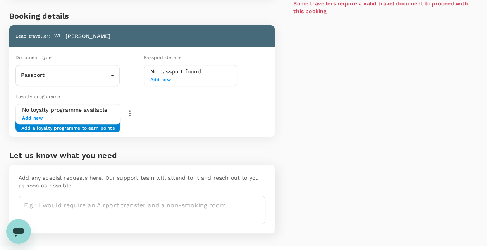
scroll to position [155, 0]
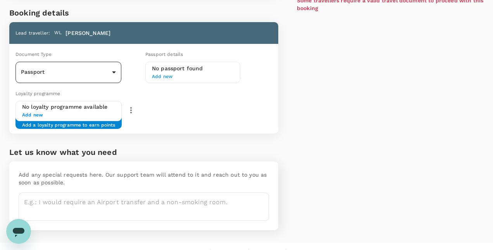
click at [112, 72] on body "Back to hotel details Review selection You've selected Swiss-belhotel Kuantan C…" at bounding box center [246, 54] width 493 height 418
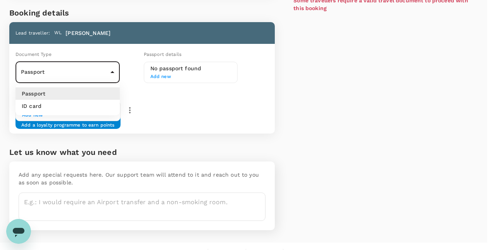
click at [84, 103] on li "ID card" at bounding box center [67, 106] width 104 height 12
type input "Id card"
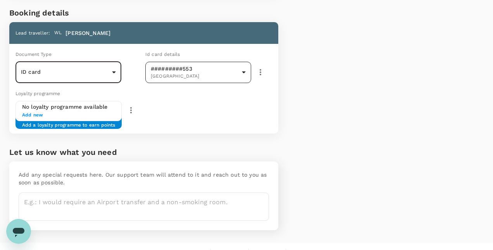
click at [241, 70] on body "Back to hotel details Review selection You've selected Swiss-belhotel Kuantan C…" at bounding box center [246, 54] width 493 height 418
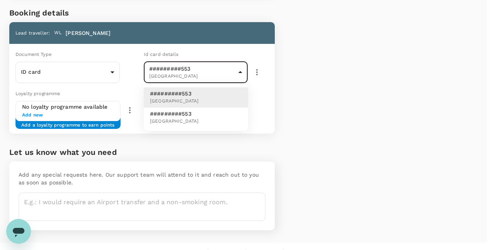
click at [320, 107] on div at bounding box center [246, 125] width 493 height 250
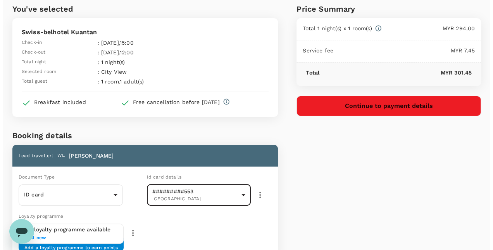
scroll to position [77, 0]
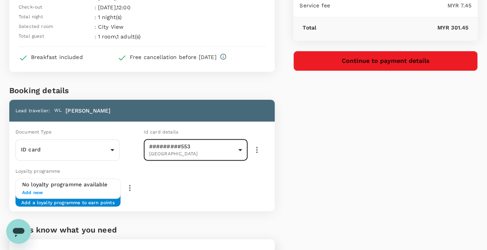
click at [395, 63] on button "Continue to payment details" at bounding box center [385, 61] width 184 height 20
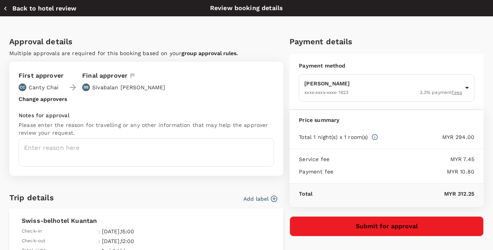
click at [7, 6] on icon "button" at bounding box center [6, 9] width 8 height 8
type input "a001c349-0ca7-445d-b5c0-0f8df241fd85"
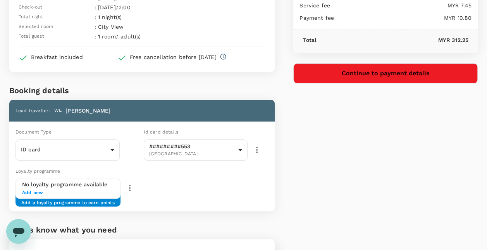
scroll to position [155, 0]
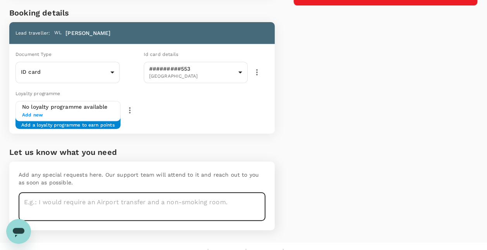
click at [178, 200] on textarea at bounding box center [142, 206] width 247 height 28
type textarea "King Size Bed"
click at [441, 142] on div "Price Summary Total 1 night(s) x 1 room(s) MYR 294.00 Service fee MYR 7.45 Paym…" at bounding box center [376, 52] width 203 height 381
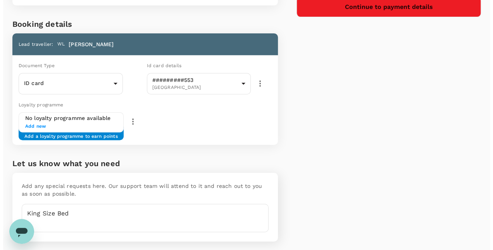
scroll to position [39, 0]
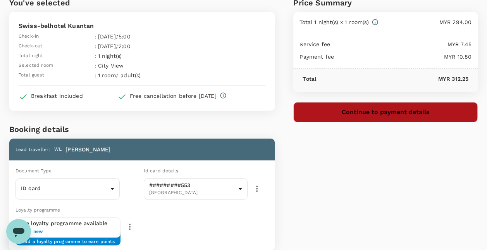
click at [443, 115] on button "Continue to payment details" at bounding box center [385, 112] width 184 height 20
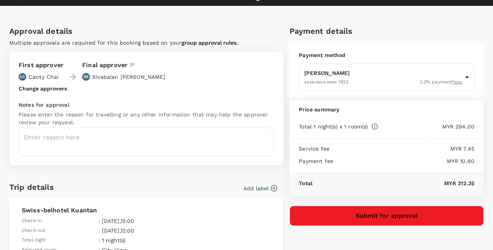
scroll to position [6, 0]
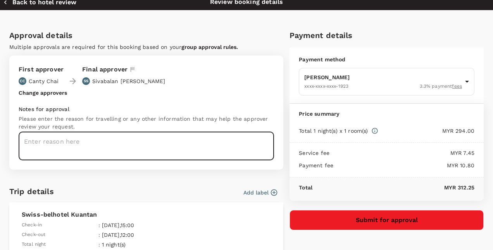
click at [144, 151] on textarea at bounding box center [146, 146] width 255 height 28
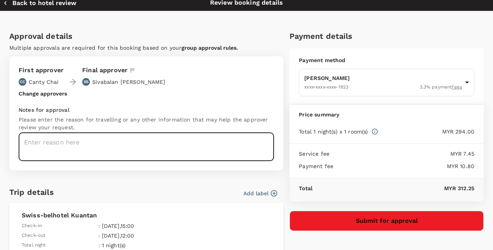
scroll to position [0, 0]
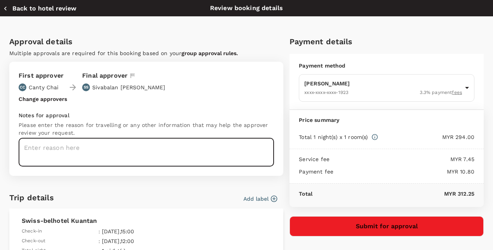
click at [405, 222] on button "Submit for approval" at bounding box center [386, 226] width 194 height 20
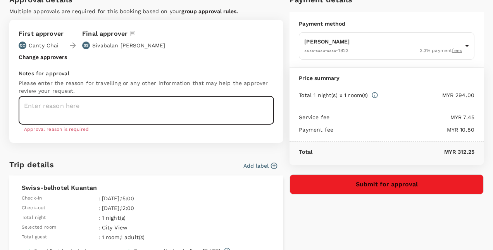
scroll to position [77, 0]
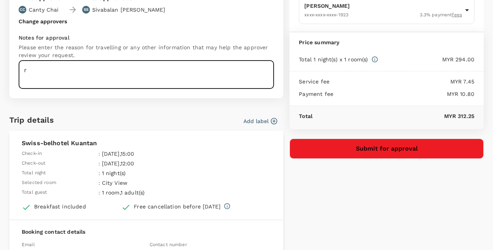
type textarea "r"
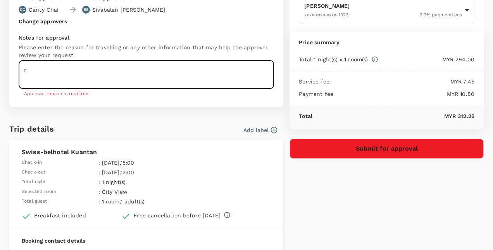
type textarea "r"
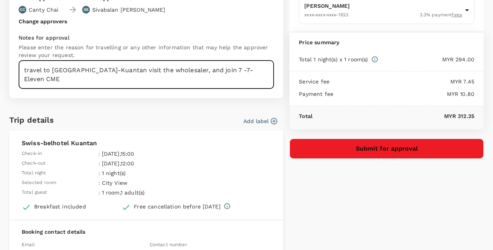
click at [203, 72] on textarea "travel to Pahang-Kuantan visit the wholesaler, and join 7 -7-Eleven CME" at bounding box center [146, 74] width 255 height 28
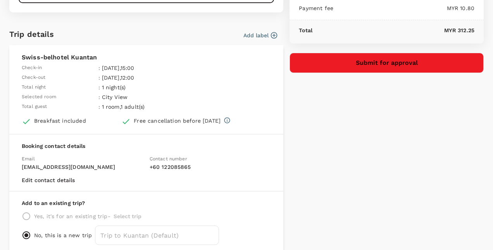
scroll to position [122, 0]
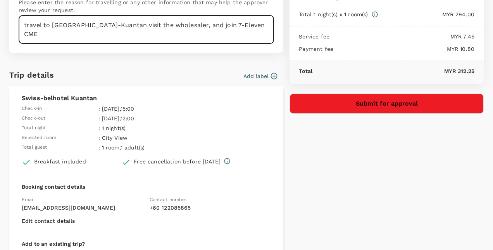
type textarea "travel to Pahang-Kuantan visit the wholesaler, and join 7-Eleven CME"
click at [381, 105] on button "Submit for approval" at bounding box center [386, 103] width 194 height 20
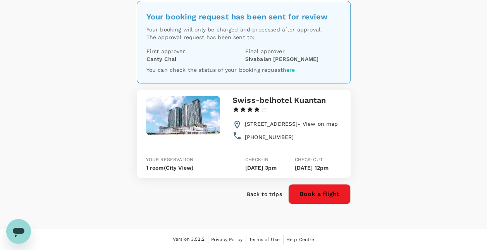
scroll to position [50, 0]
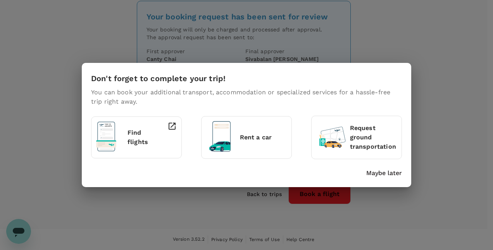
click at [465, 180] on div "Don't forget to complete your trip! You can book your additional transport, acc…" at bounding box center [246, 125] width 493 height 250
click at [393, 171] on p "Maybe later" at bounding box center [384, 172] width 36 height 9
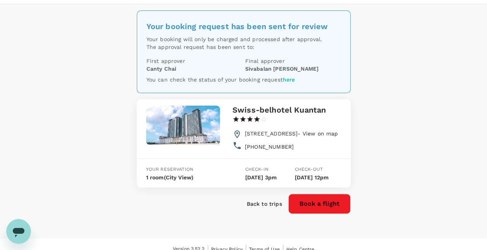
scroll to position [0, 0]
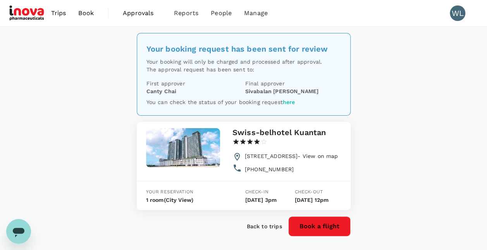
click at [150, 15] on span "Approvals" at bounding box center [142, 13] width 39 height 9
